Goal: Navigation & Orientation: Find specific page/section

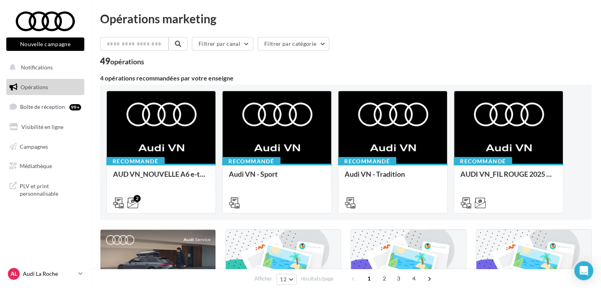
click at [73, 277] on p "Audi La Roche" at bounding box center [49, 274] width 52 height 8
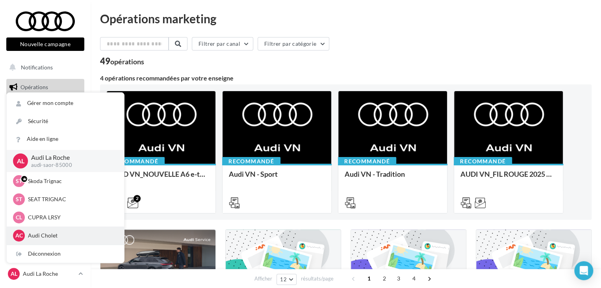
click at [40, 232] on p "Audi Cholet" at bounding box center [71, 235] width 87 height 8
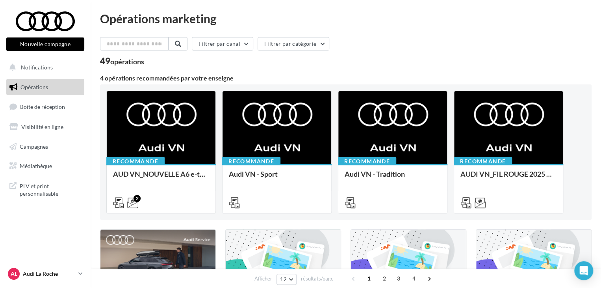
click at [82, 270] on icon at bounding box center [80, 273] width 4 height 7
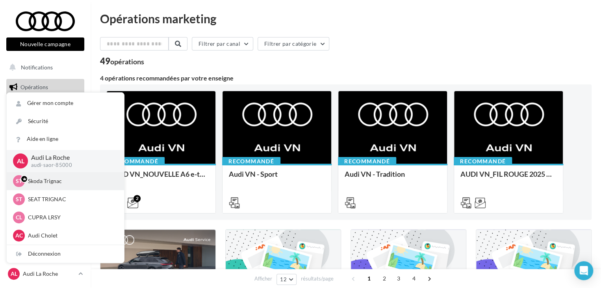
click at [66, 190] on div "ST Skoda Trignac sk-trig-lcou" at bounding box center [65, 181] width 117 height 18
click at [40, 180] on p "Skoda Trignac" at bounding box center [71, 181] width 87 height 8
